Goal: Transaction & Acquisition: Purchase product/service

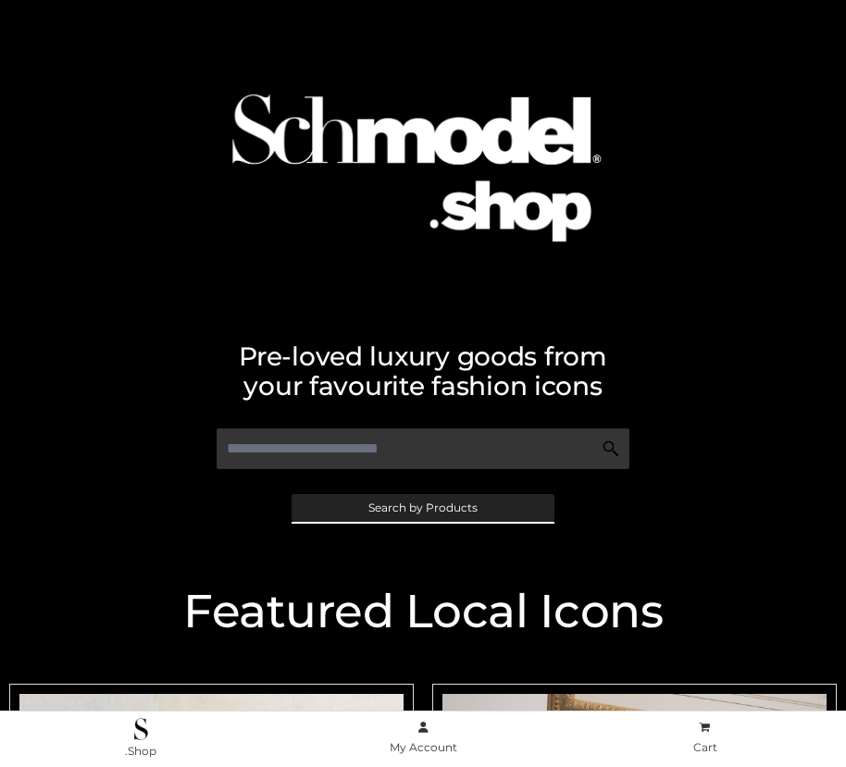
click at [422, 507] on span "Search by Products" at bounding box center [422, 507] width 109 height 11
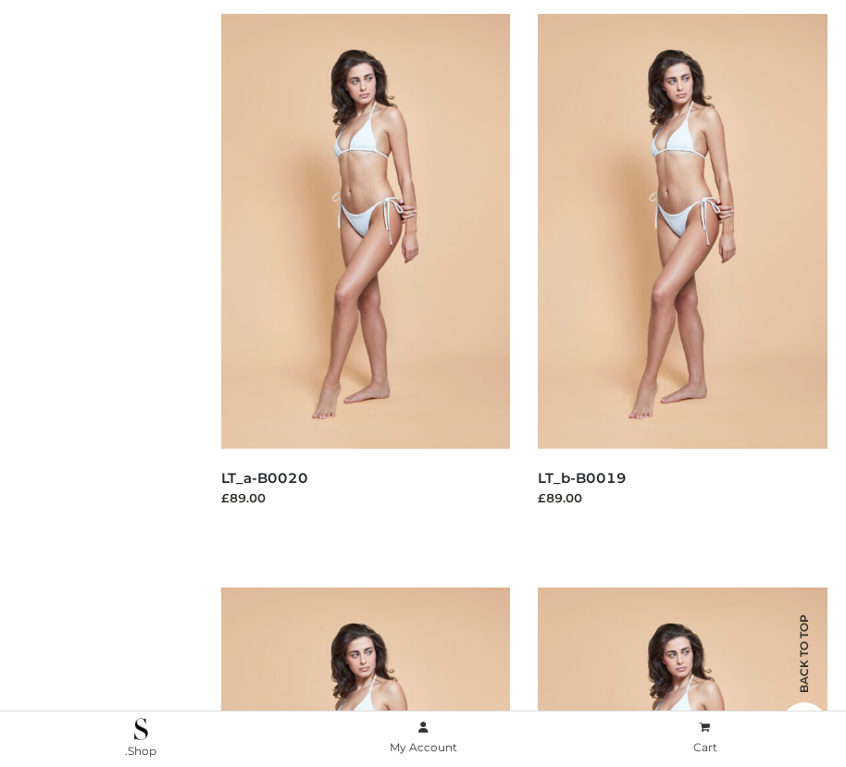
scroll to position [305, 0]
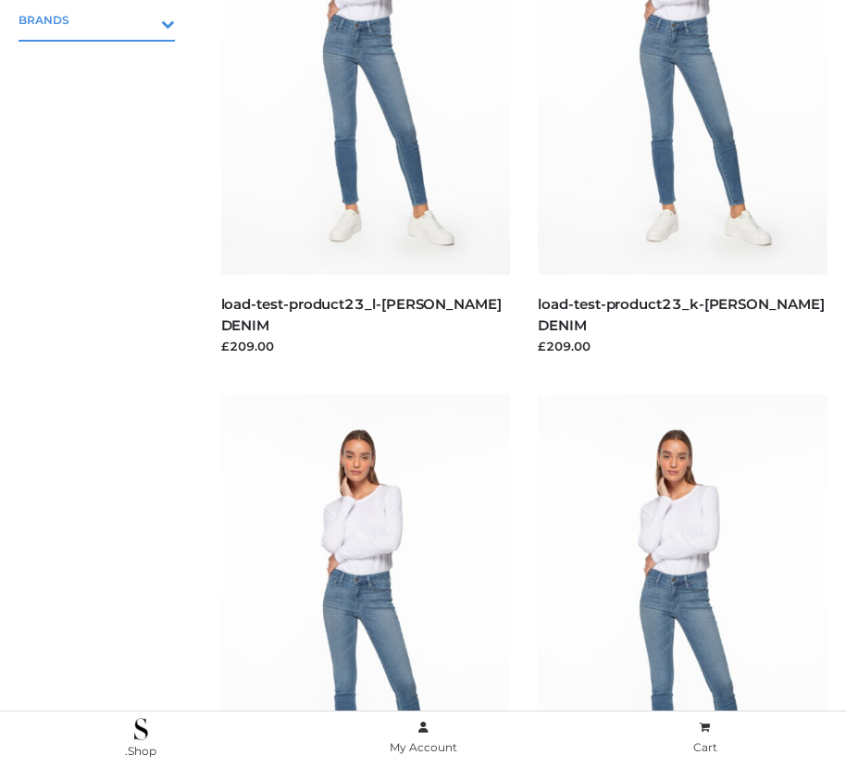
click at [142, 19] on icon "Toggle Submenu" at bounding box center [71, 23] width 207 height 21
click at [105, 59] on span "OPP SWIMWEAR" at bounding box center [106, 59] width 138 height 21
